Goal: Transaction & Acquisition: Purchase product/service

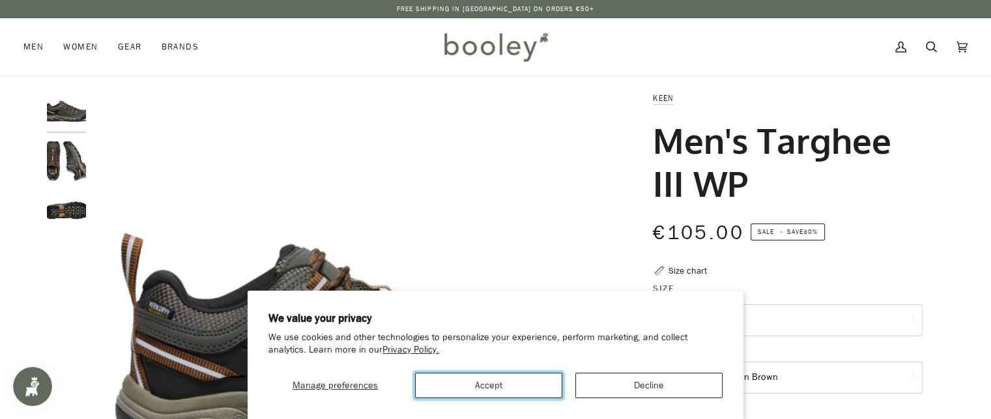
click at [466, 382] on button "Accept" at bounding box center [488, 385] width 147 height 25
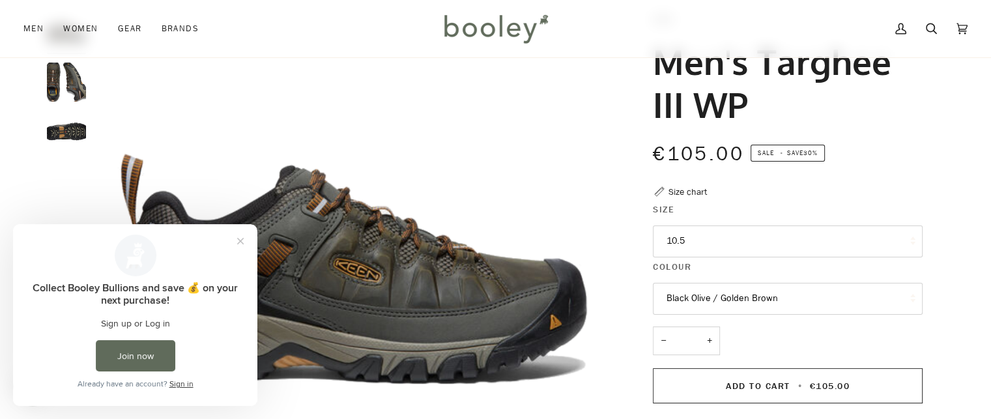
scroll to position [78, 0]
click at [64, 88] on img "Keen Men's Targhee III WP Black Olive / Golden Brown - Booley Galway" at bounding box center [66, 82] width 39 height 39
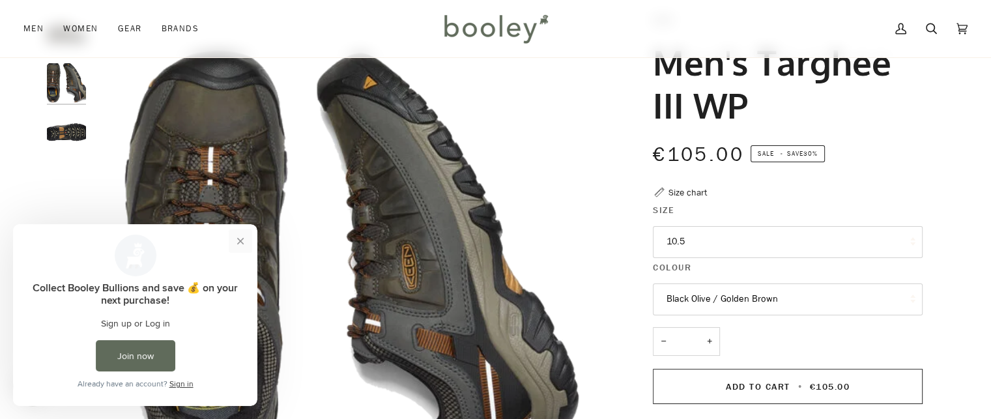
click at [241, 244] on button "Close prompt" at bounding box center [240, 240] width 23 height 23
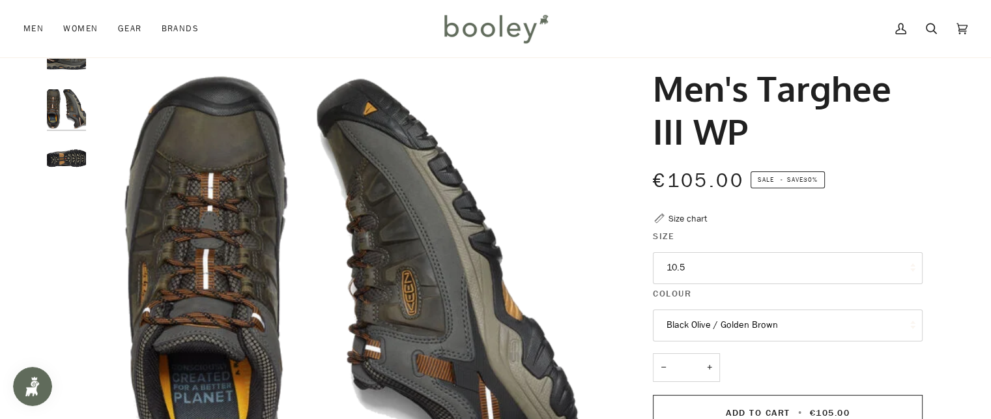
scroll to position [0, 0]
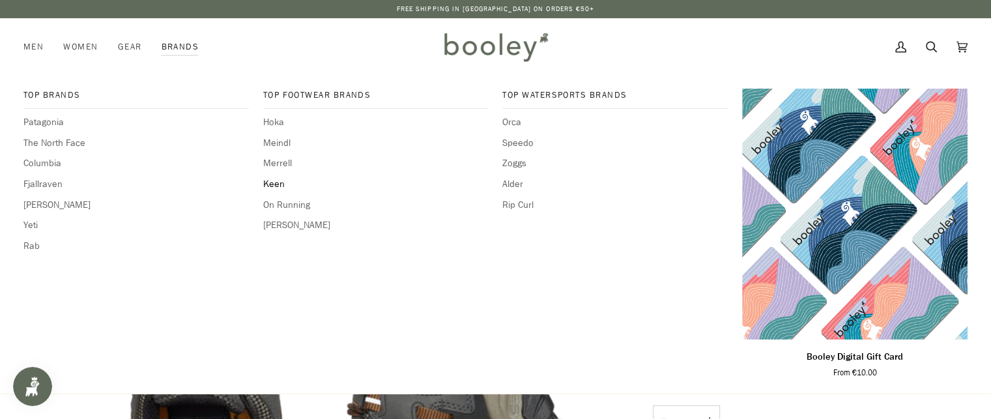
click at [274, 188] on span "Keen" at bounding box center [375, 184] width 225 height 14
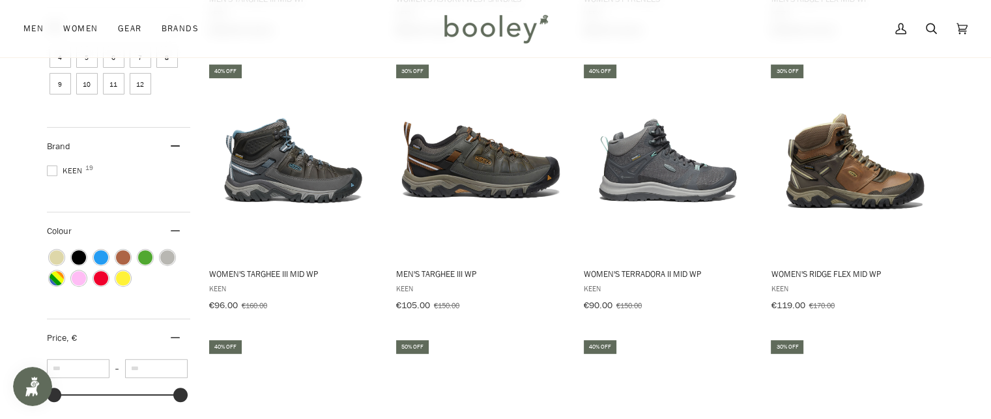
scroll to position [447, 0]
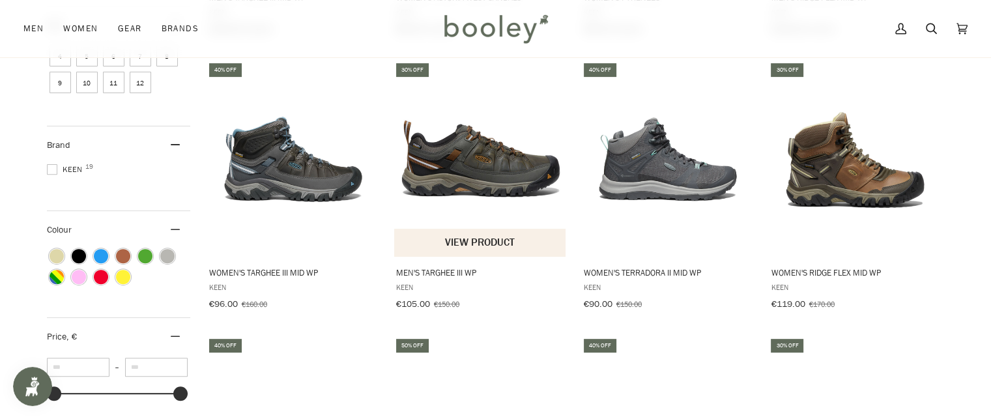
click at [493, 240] on button "View product" at bounding box center [479, 243] width 171 height 28
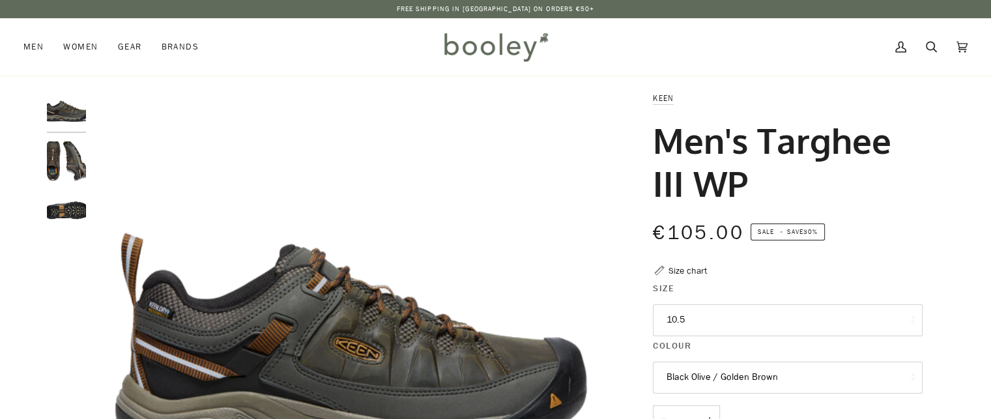
click at [63, 117] on img "Keen Men's Targhee III WP Black Olive / Golden Brown - Booley Galway" at bounding box center [66, 110] width 39 height 39
click at [64, 147] on img "Keen Men's Targhee III WP Black Olive / Golden Brown - Booley Galway" at bounding box center [66, 160] width 39 height 39
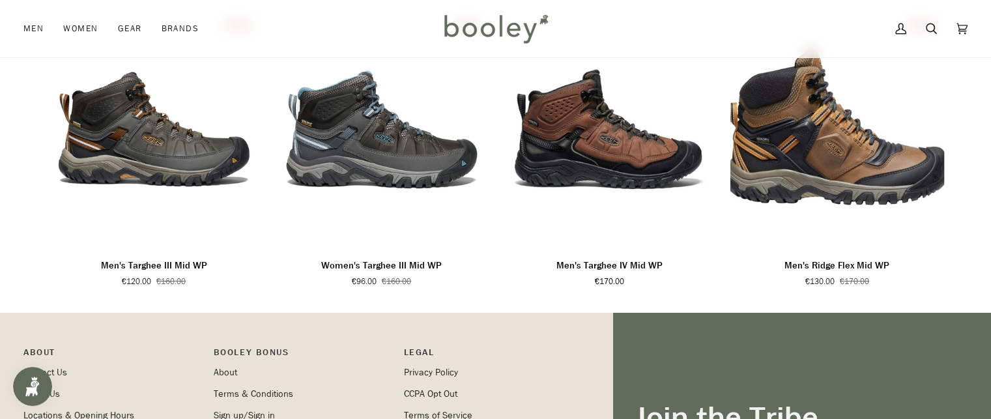
scroll to position [912, 0]
